Goal: Check status: Check status

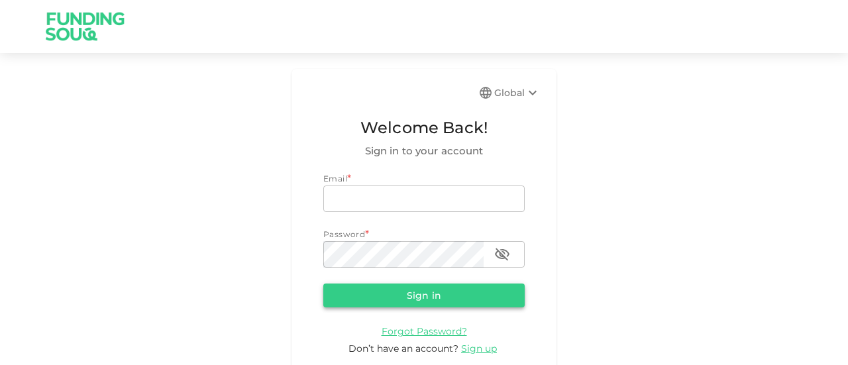
type input "[EMAIL_ADDRESS][DOMAIN_NAME]"
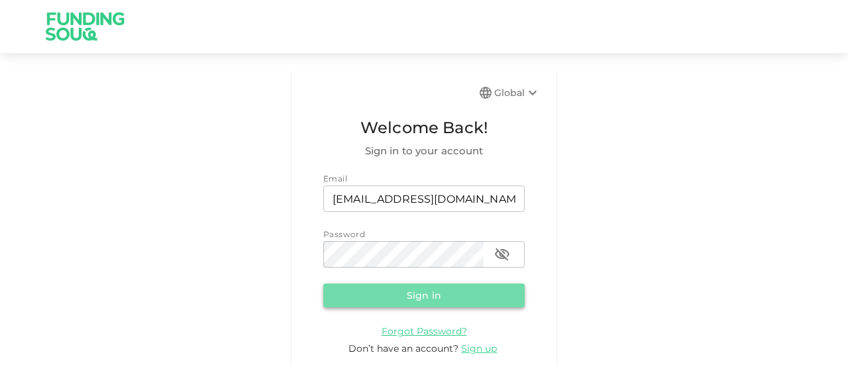
click at [404, 288] on button "Sign in" at bounding box center [423, 295] width 201 height 24
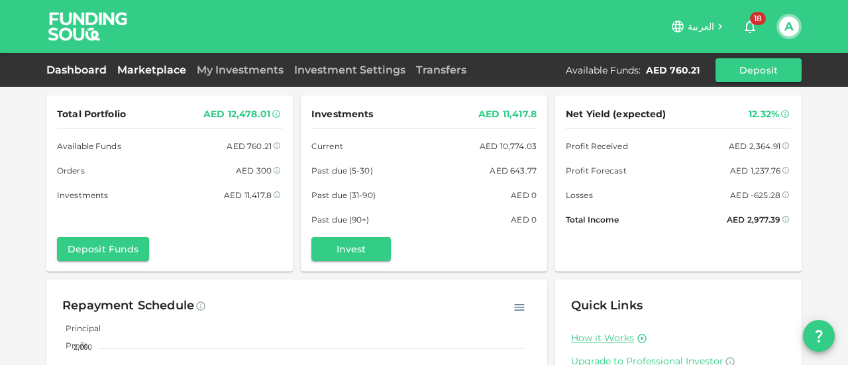
click at [152, 71] on link "Marketplace" at bounding box center [151, 70] width 79 height 13
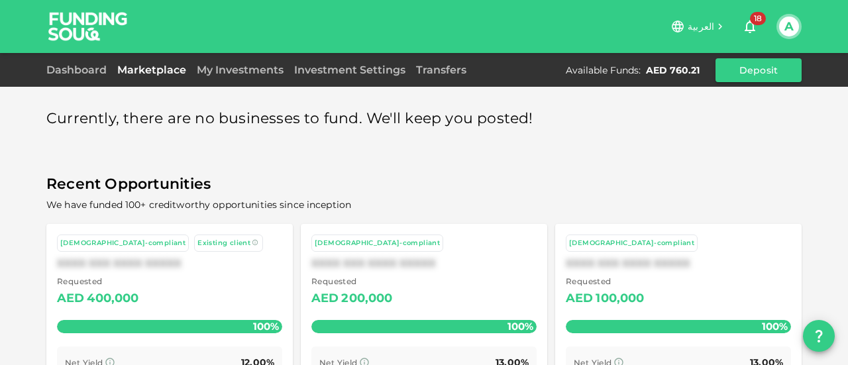
click at [823, 358] on div "Currently, there are no businesses to fund. We'll keep you posted! Recent Oppor…" at bounding box center [424, 245] width 848 height 490
click at [817, 344] on button "question" at bounding box center [819, 336] width 32 height 32
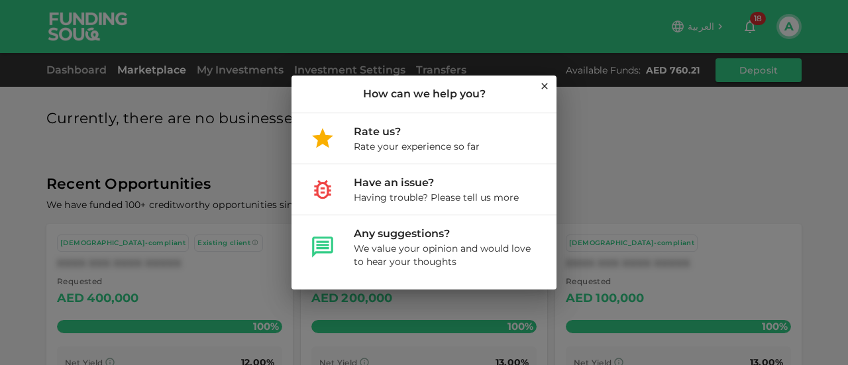
click at [541, 85] on icon at bounding box center [544, 86] width 11 height 11
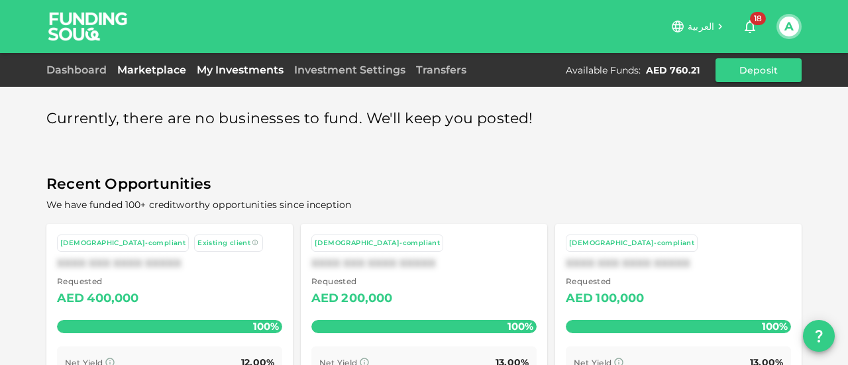
click at [240, 76] on link "My Investments" at bounding box center [239, 70] width 97 height 13
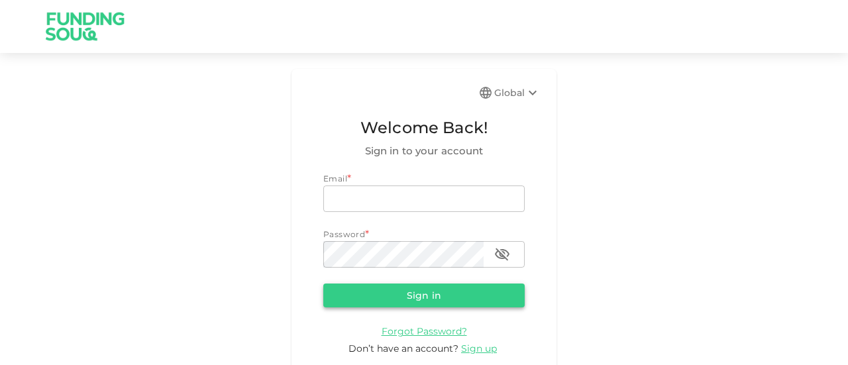
type input "[EMAIL_ADDRESS][DOMAIN_NAME]"
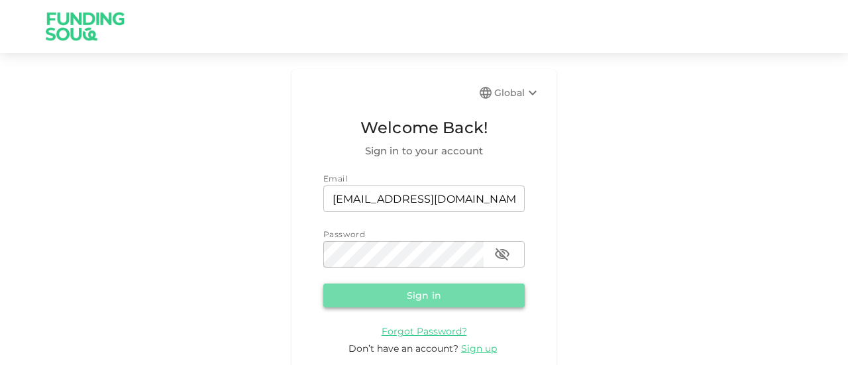
click at [407, 296] on button "Sign in" at bounding box center [423, 295] width 201 height 24
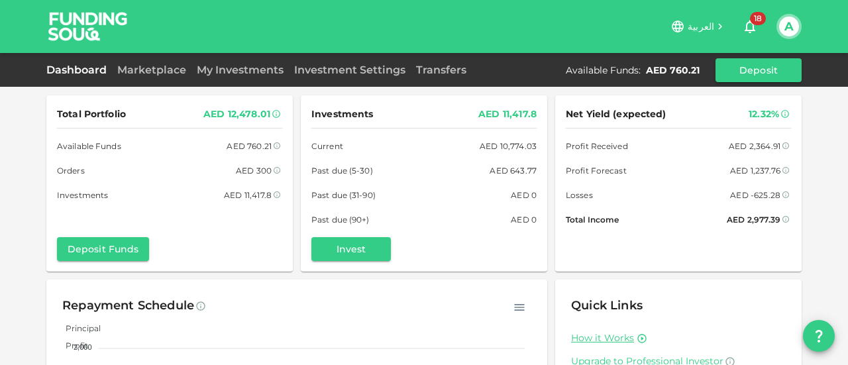
click at [223, 77] on div "My Investments" at bounding box center [239, 70] width 97 height 16
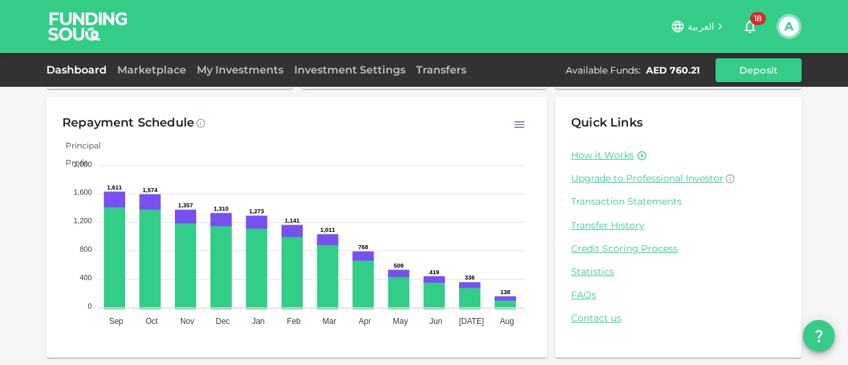
click at [613, 205] on link "Transaction Statements" at bounding box center [678, 201] width 215 height 13
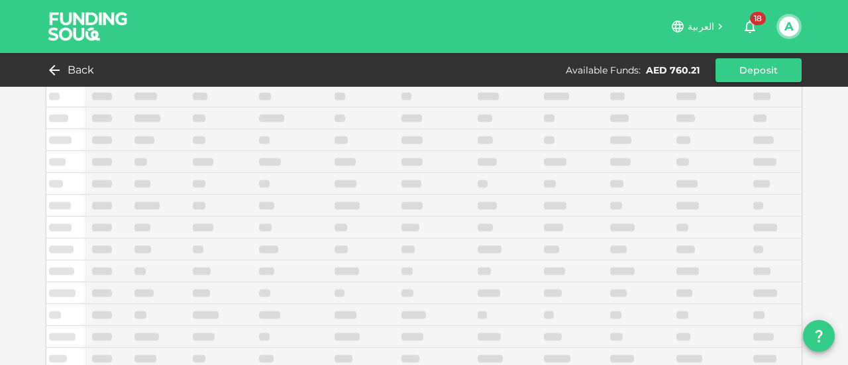
scroll to position [129, 0]
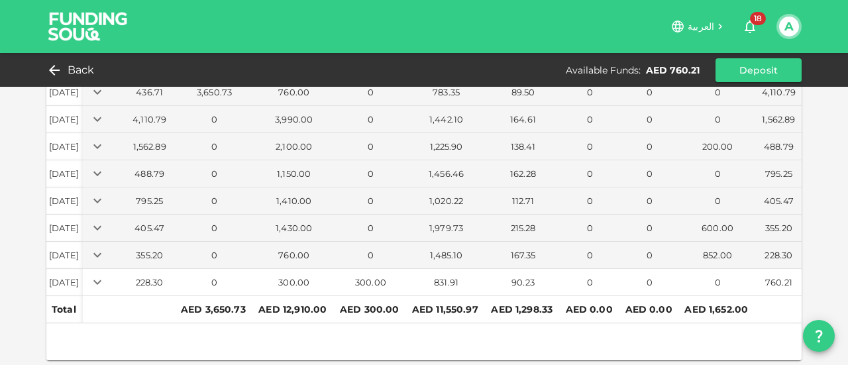
click at [448, 277] on div "831.91" at bounding box center [446, 282] width 74 height 13
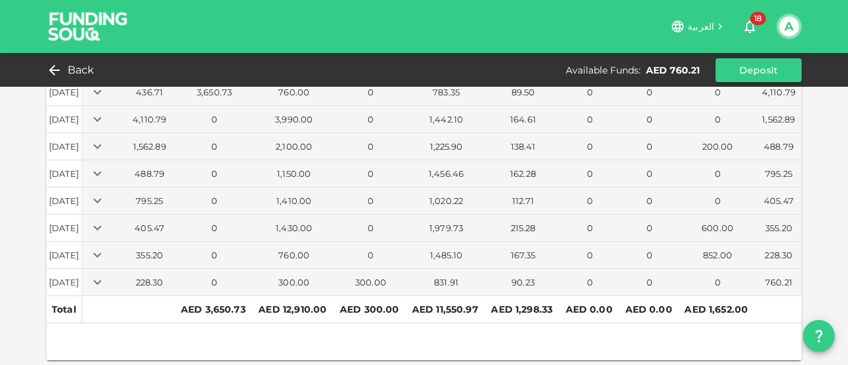
click at [839, 85] on div "Back Available Funds : AED 760.21 Deposit" at bounding box center [424, 70] width 848 height 34
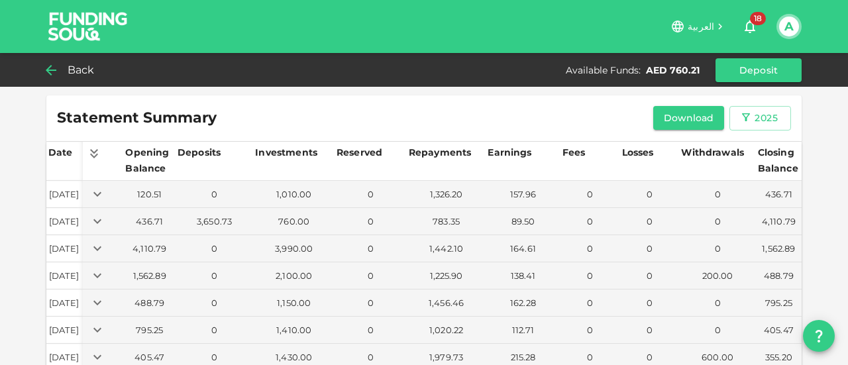
click at [68, 66] on span "Back" at bounding box center [81, 70] width 27 height 19
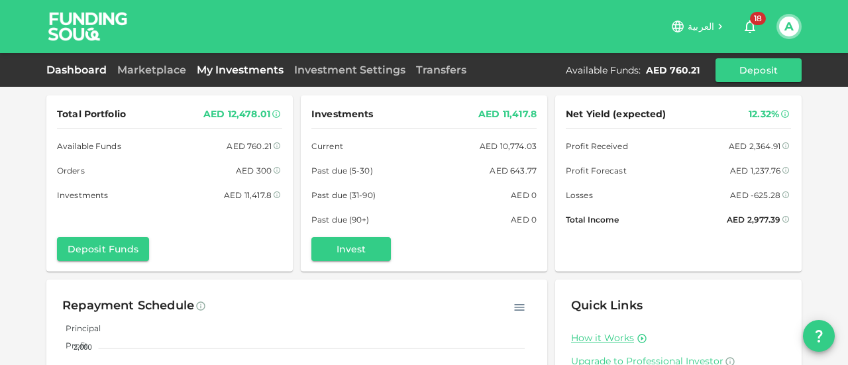
click at [248, 74] on link "My Investments" at bounding box center [239, 70] width 97 height 13
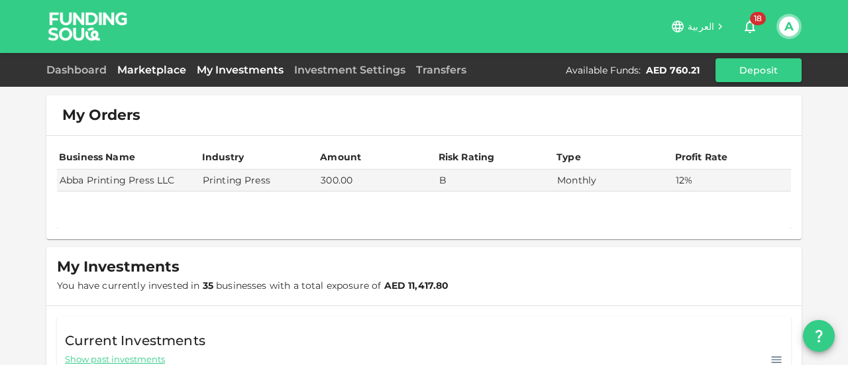
click at [147, 69] on link "Marketplace" at bounding box center [151, 70] width 79 height 13
